Goal: Task Accomplishment & Management: Manage account settings

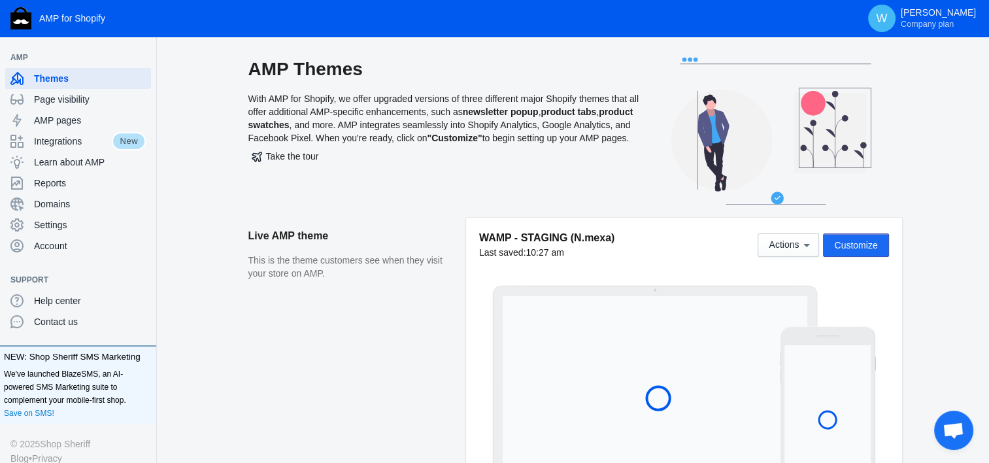
click at [855, 248] on span "Customize" at bounding box center [855, 245] width 43 height 10
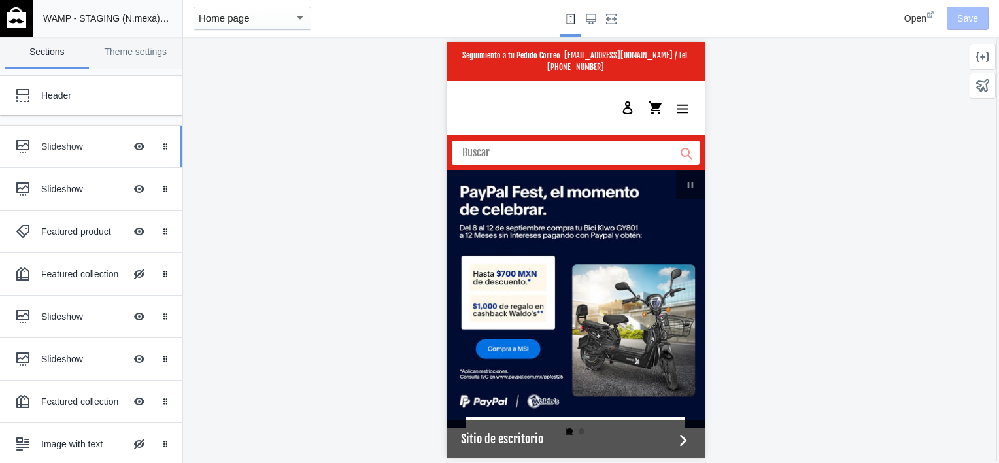
click at [78, 141] on div "Slideshow" at bounding box center [83, 146] width 84 height 13
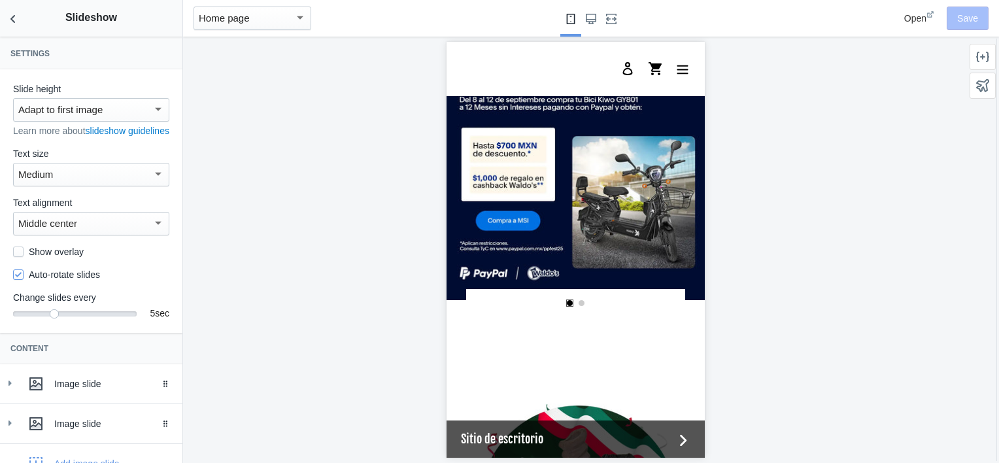
scroll to position [94, 0]
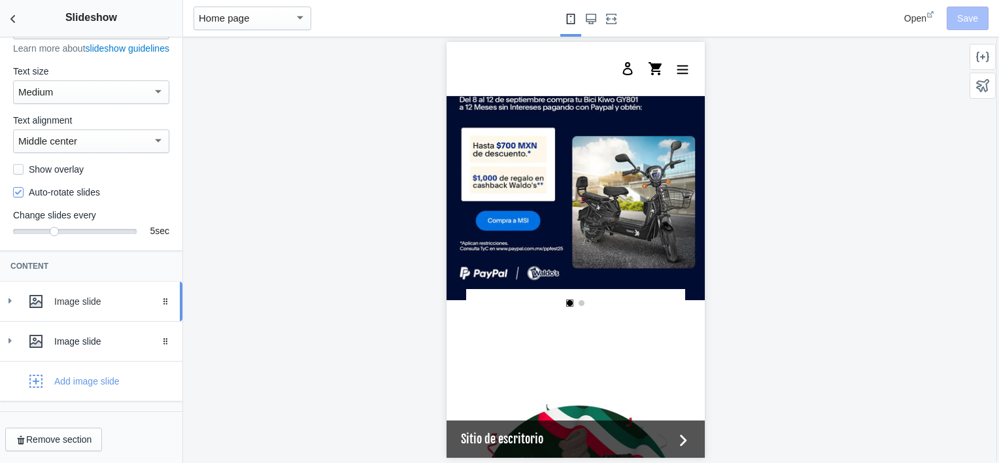
click at [11, 298] on icon at bounding box center [9, 300] width 13 height 13
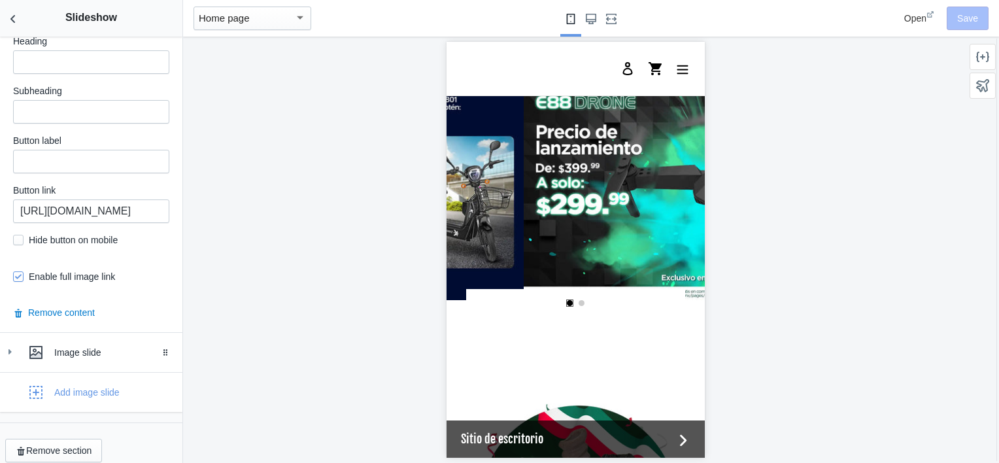
scroll to position [0, 248]
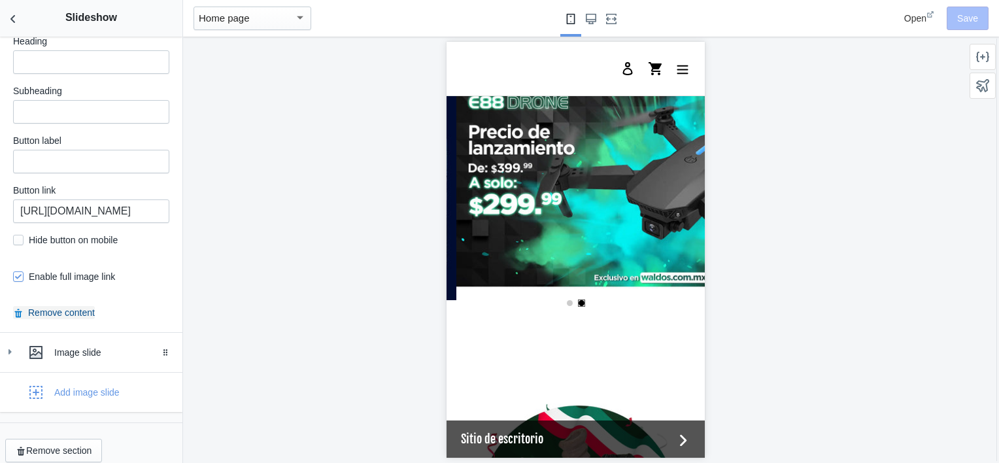
click at [56, 315] on button "Remove content" at bounding box center [54, 312] width 82 height 13
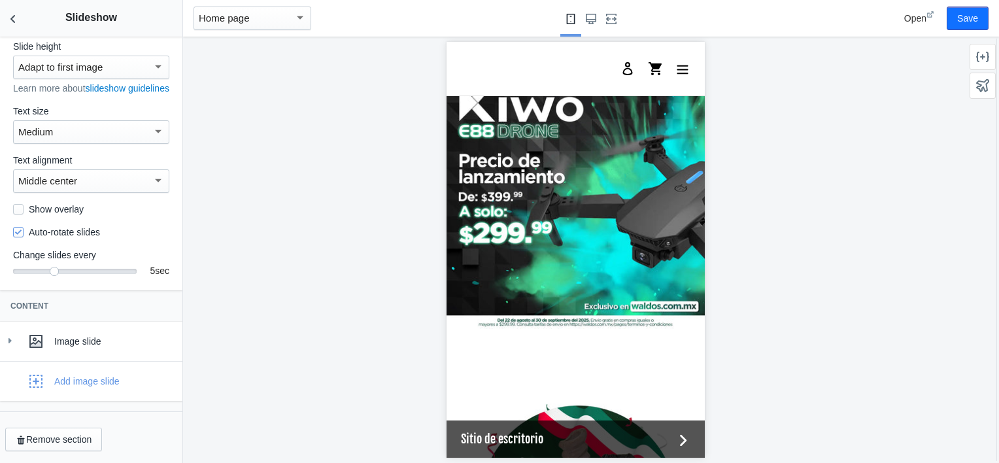
scroll to position [0, 0]
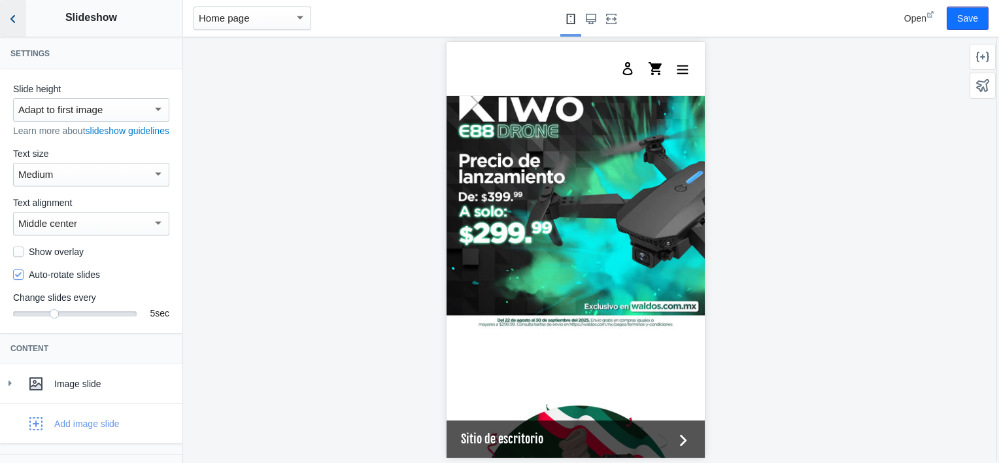
click at [18, 22] on icon "Back to sections" at bounding box center [13, 18] width 13 height 13
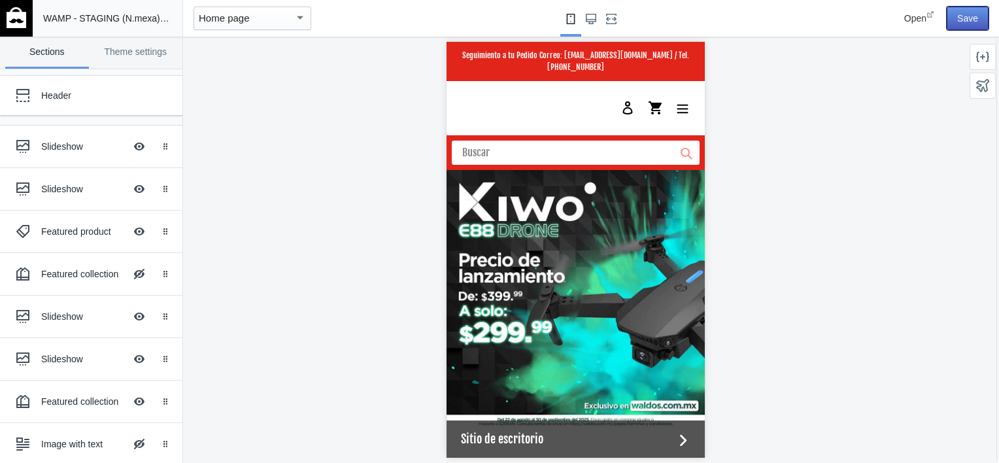
click at [960, 18] on button "Save" at bounding box center [968, 19] width 42 height 24
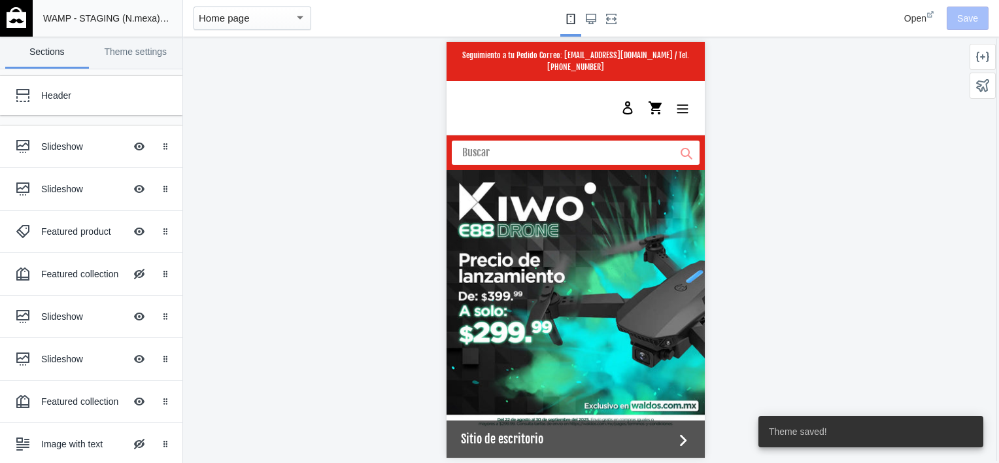
click at [21, 19] on img at bounding box center [17, 17] width 20 height 21
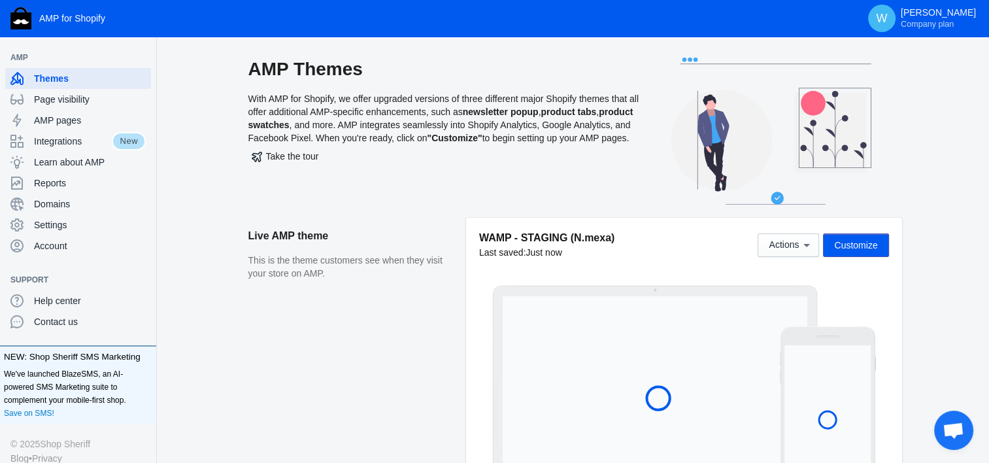
click at [318, 263] on p "This is the theme customers see when they visit your store on AMP." at bounding box center [350, 267] width 205 height 26
